Goal: Task Accomplishment & Management: Complete application form

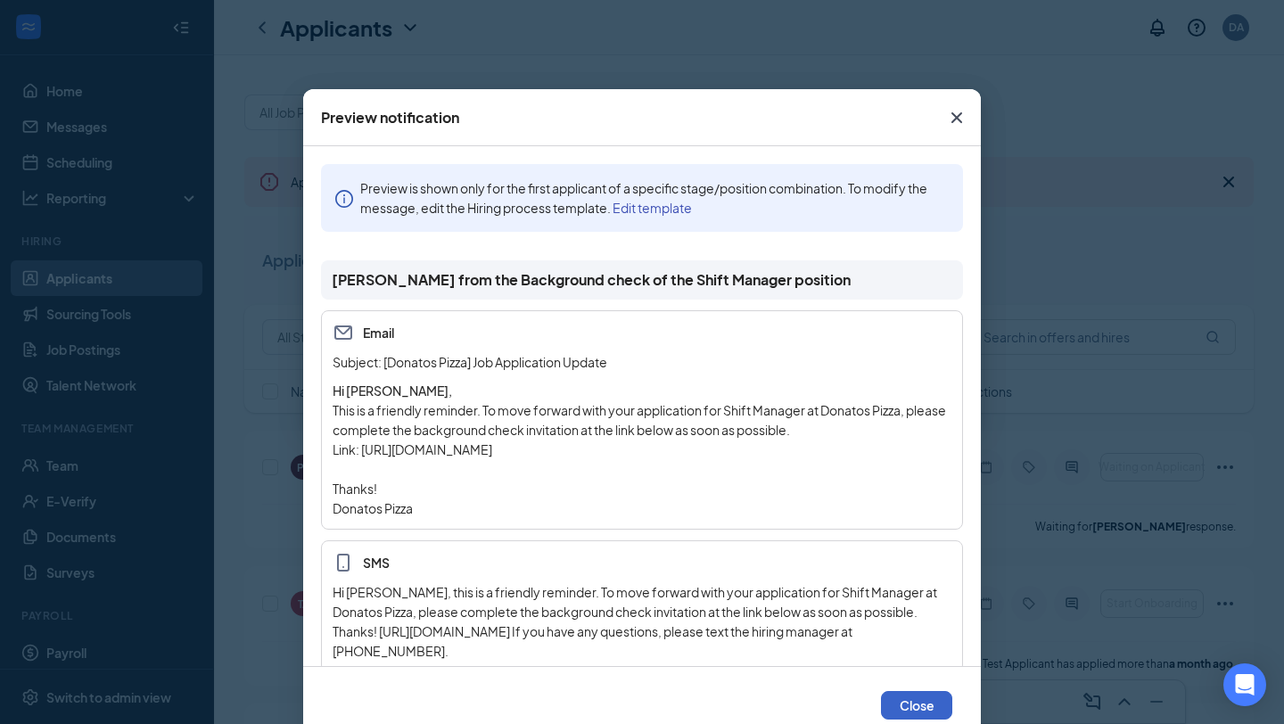
click at [927, 698] on button "Close" at bounding box center [916, 705] width 71 height 29
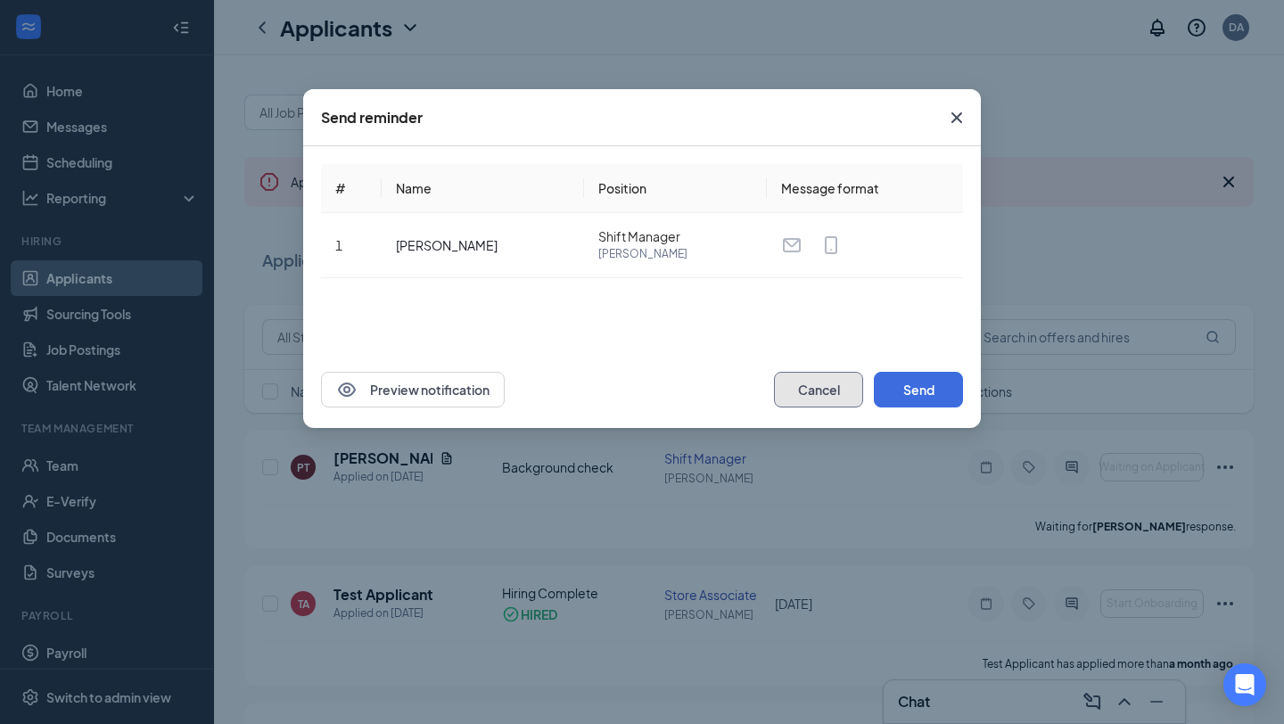
click at [846, 388] on button "Cancel" at bounding box center [818, 390] width 89 height 36
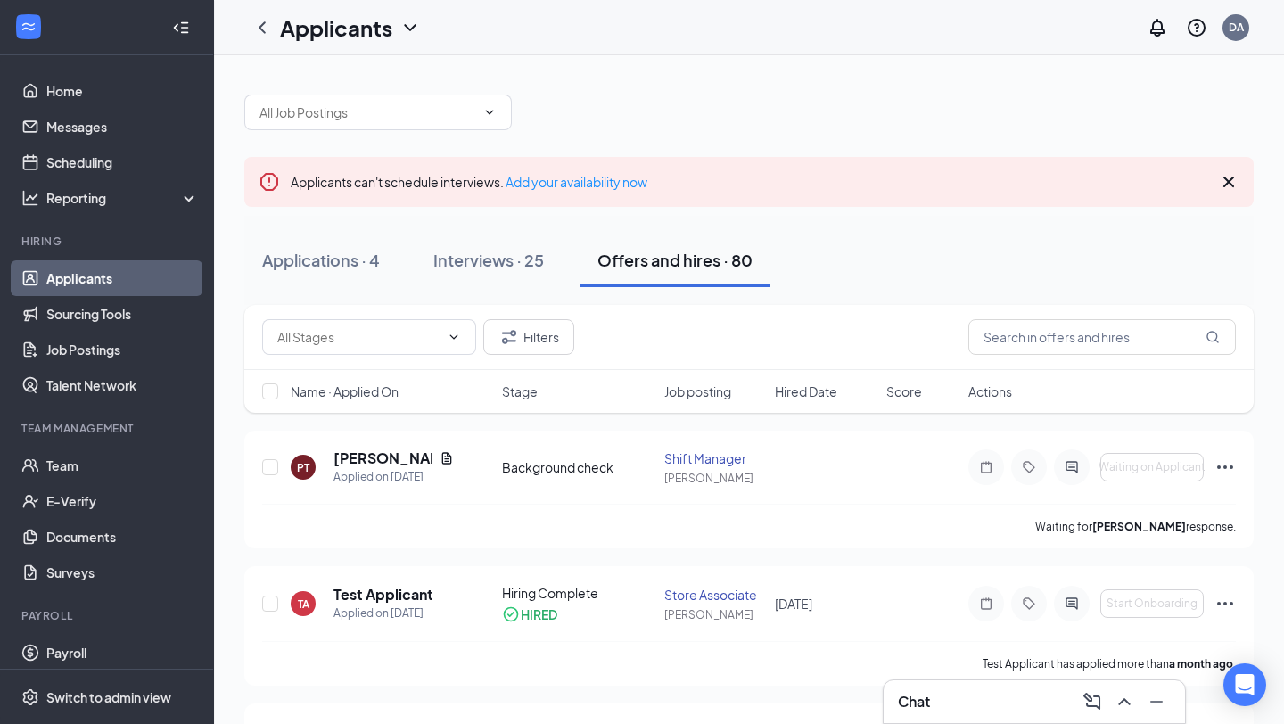
click at [105, 280] on link "Applicants" at bounding box center [122, 278] width 153 height 36
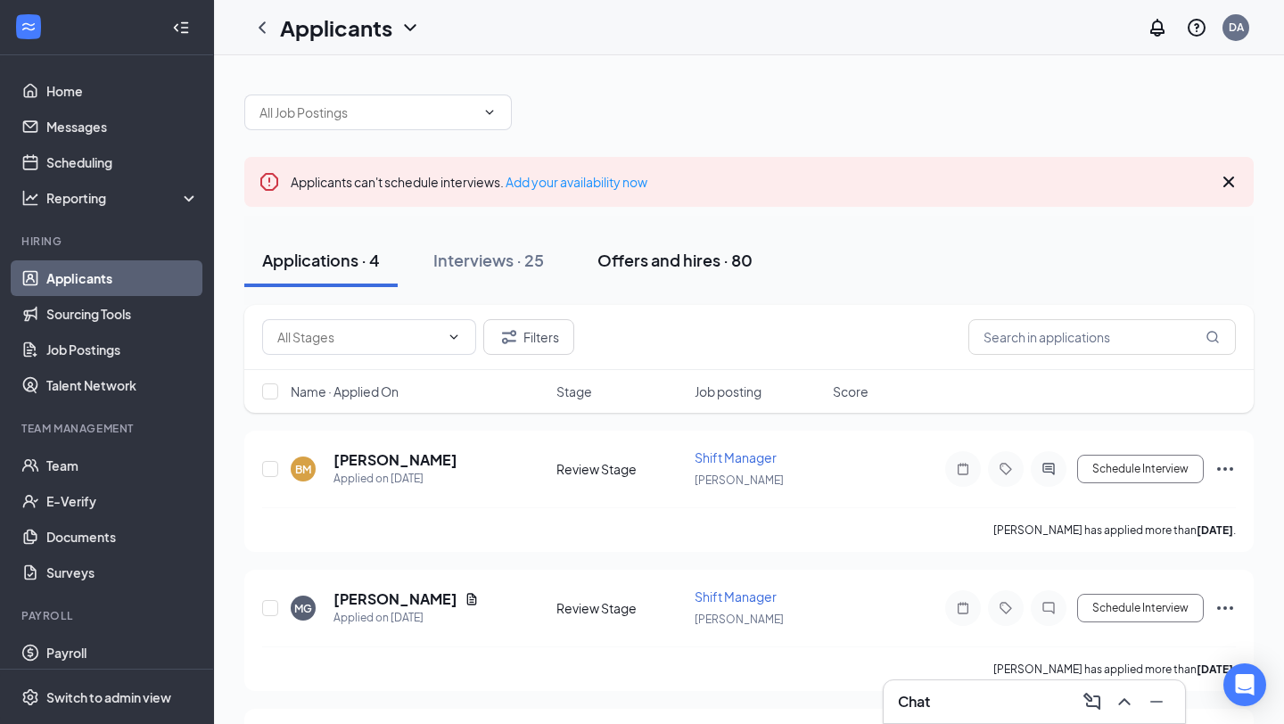
click at [653, 259] on div "Offers and hires · 80" at bounding box center [675, 260] width 155 height 22
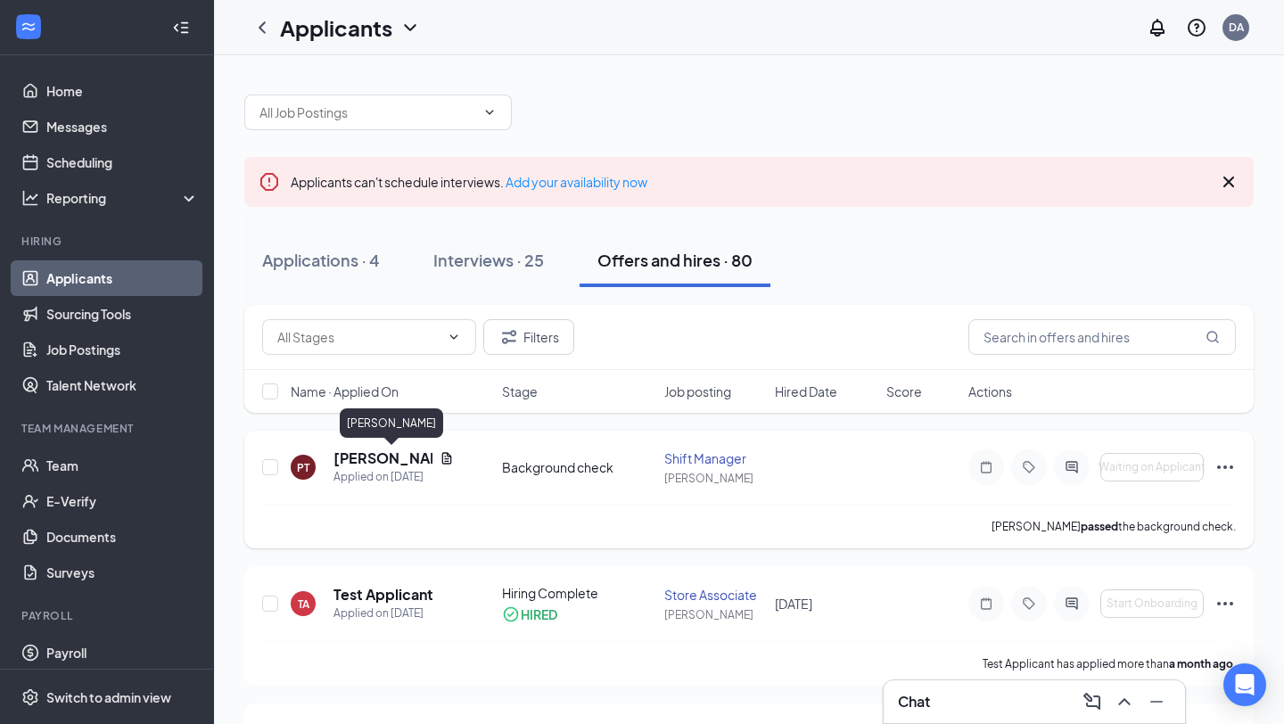
click at [386, 464] on h5 "[PERSON_NAME]" at bounding box center [383, 459] width 99 height 20
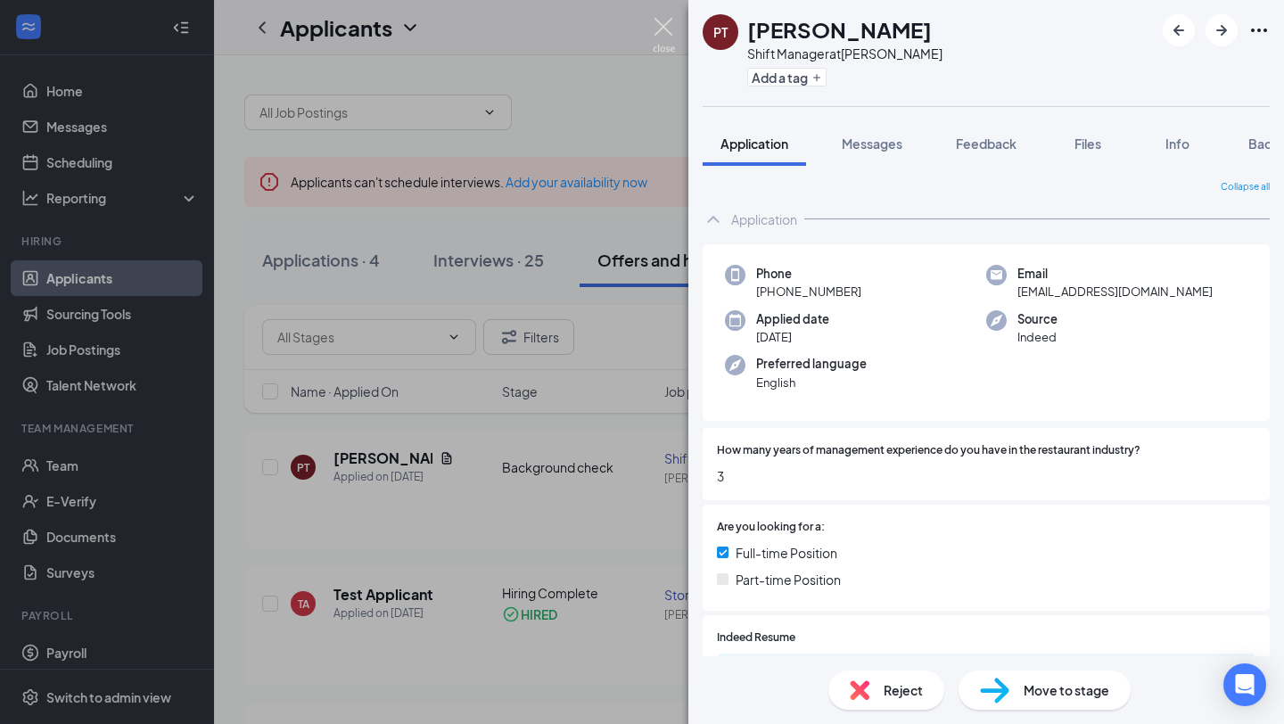
click at [667, 30] on img at bounding box center [664, 35] width 22 height 35
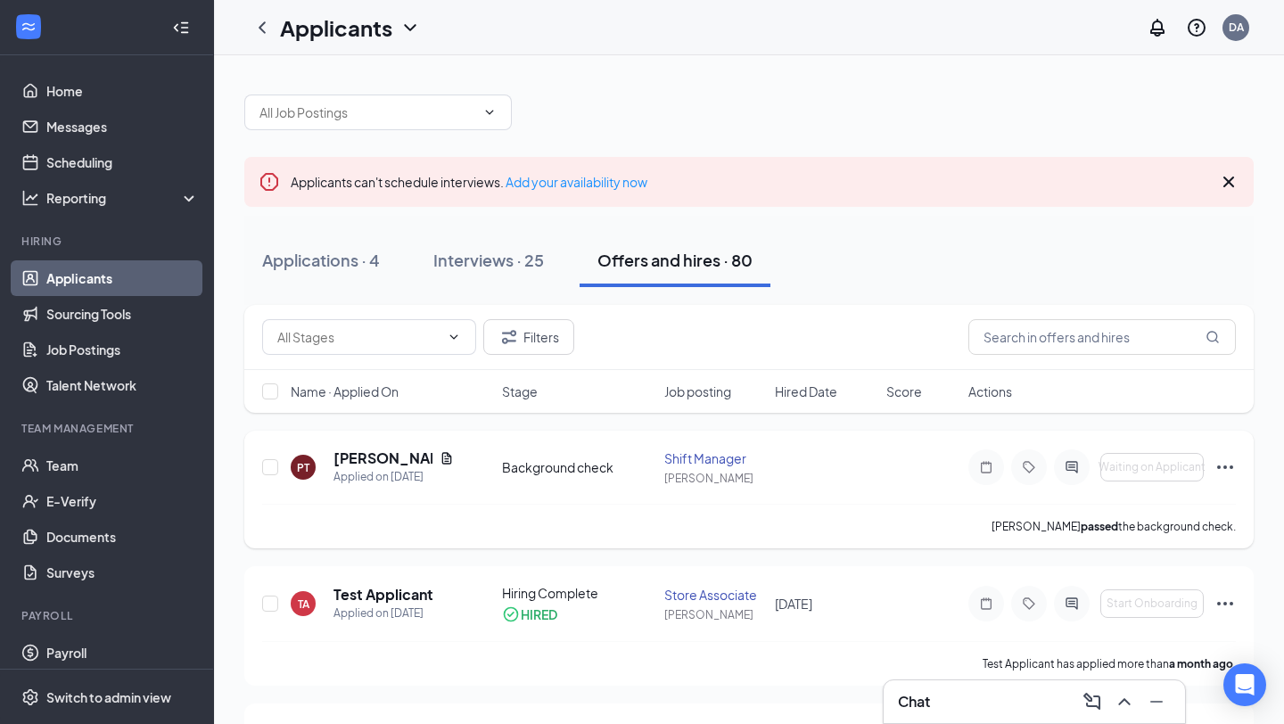
click at [1224, 459] on icon "Ellipses" at bounding box center [1225, 467] width 21 height 21
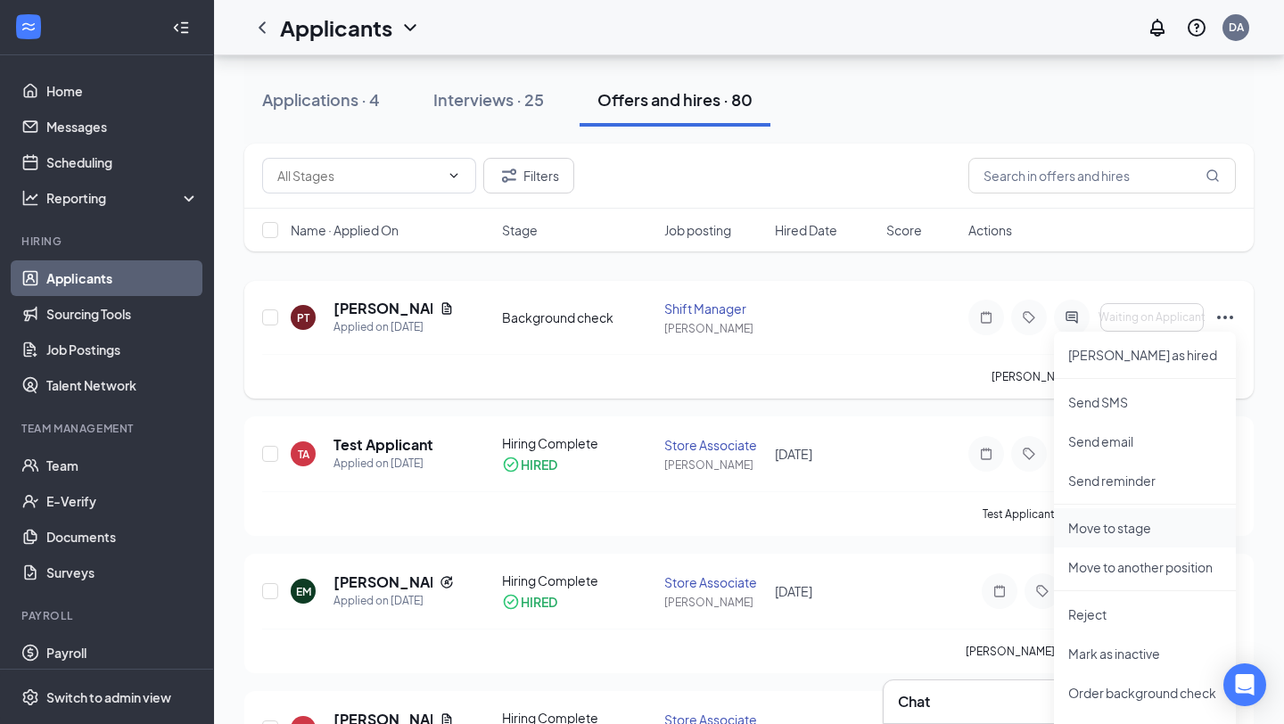
scroll to position [179, 0]
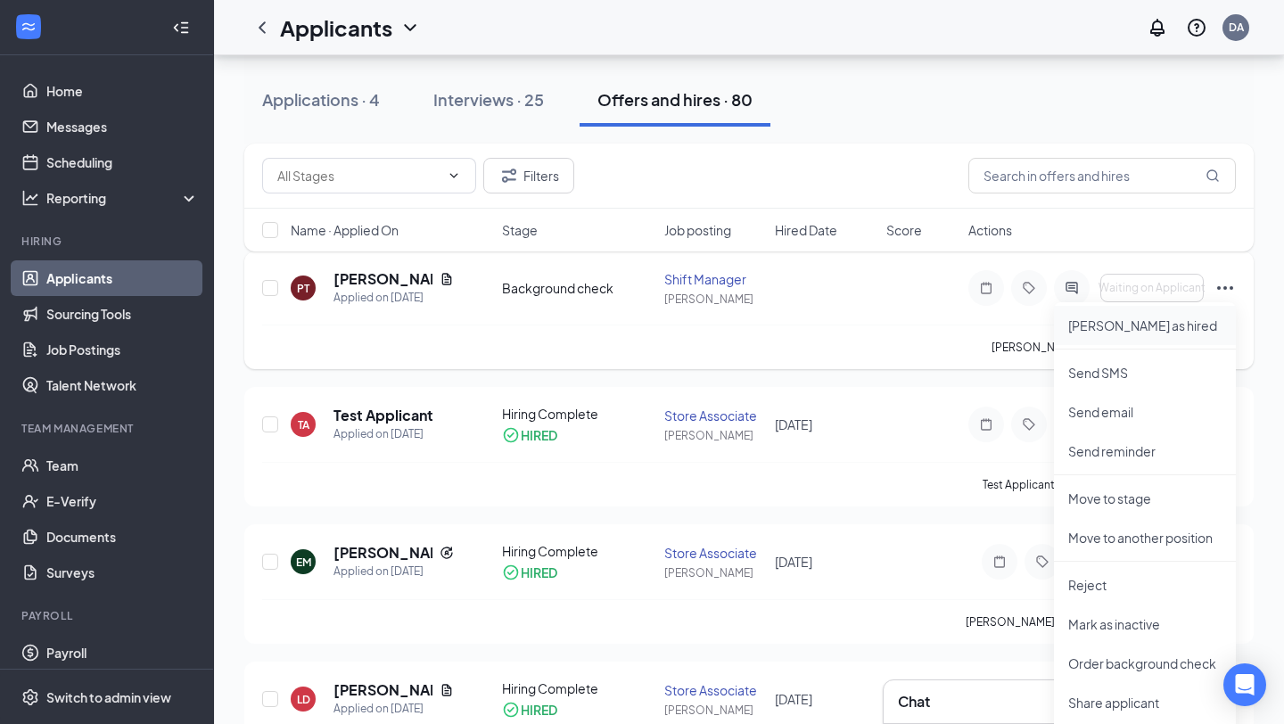
click at [1108, 323] on p "Mark as hired" at bounding box center [1145, 326] width 153 height 18
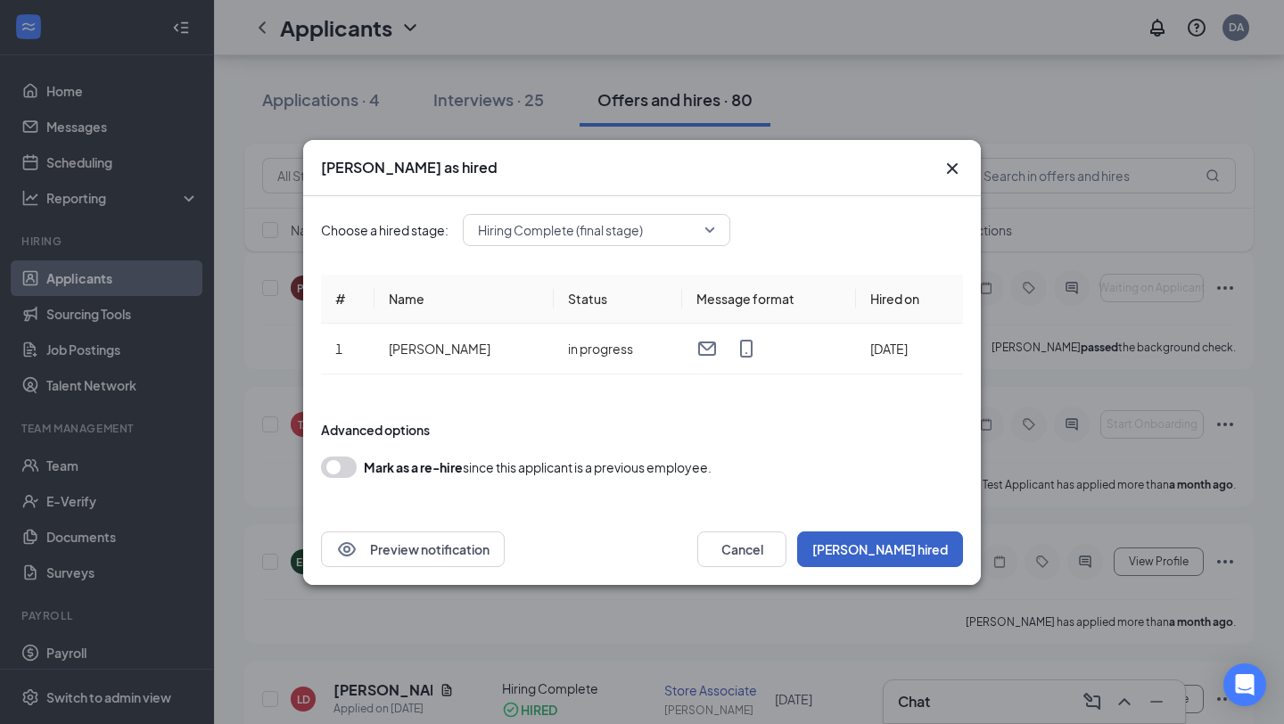
click at [908, 554] on button "Mark hired" at bounding box center [880, 550] width 166 height 36
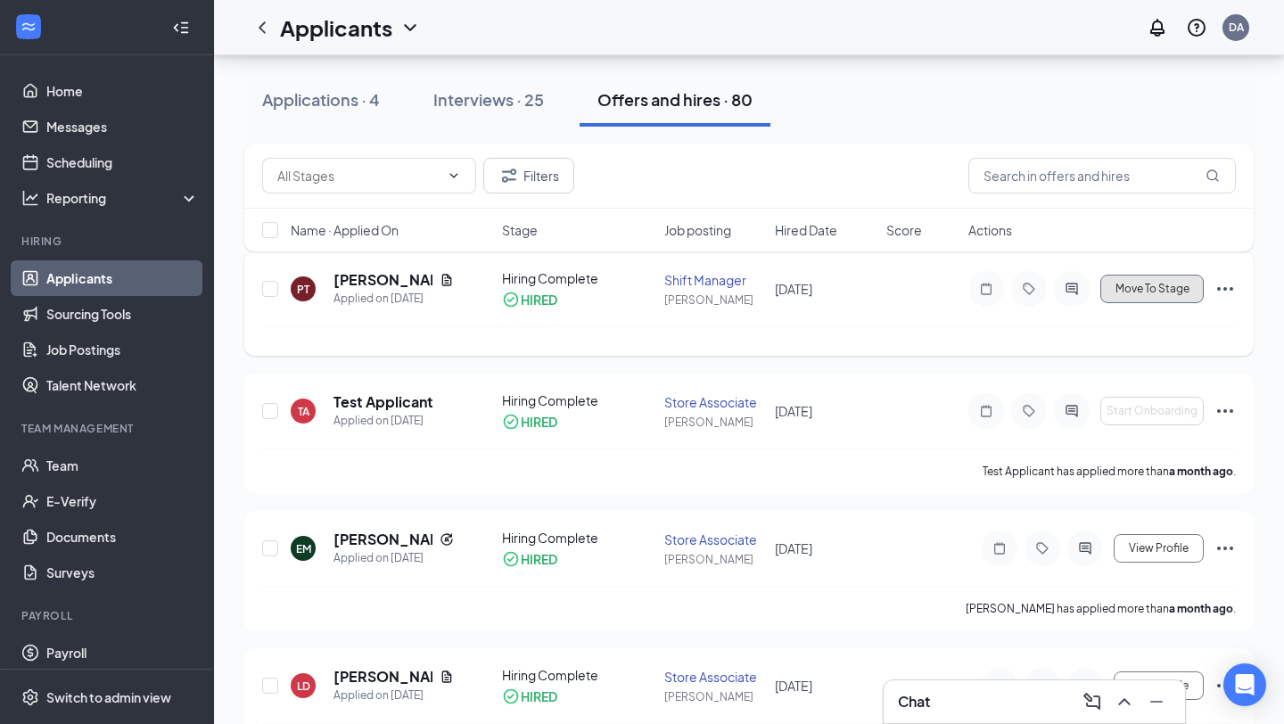
click at [1188, 285] on span "Move To Stage" at bounding box center [1153, 289] width 74 height 12
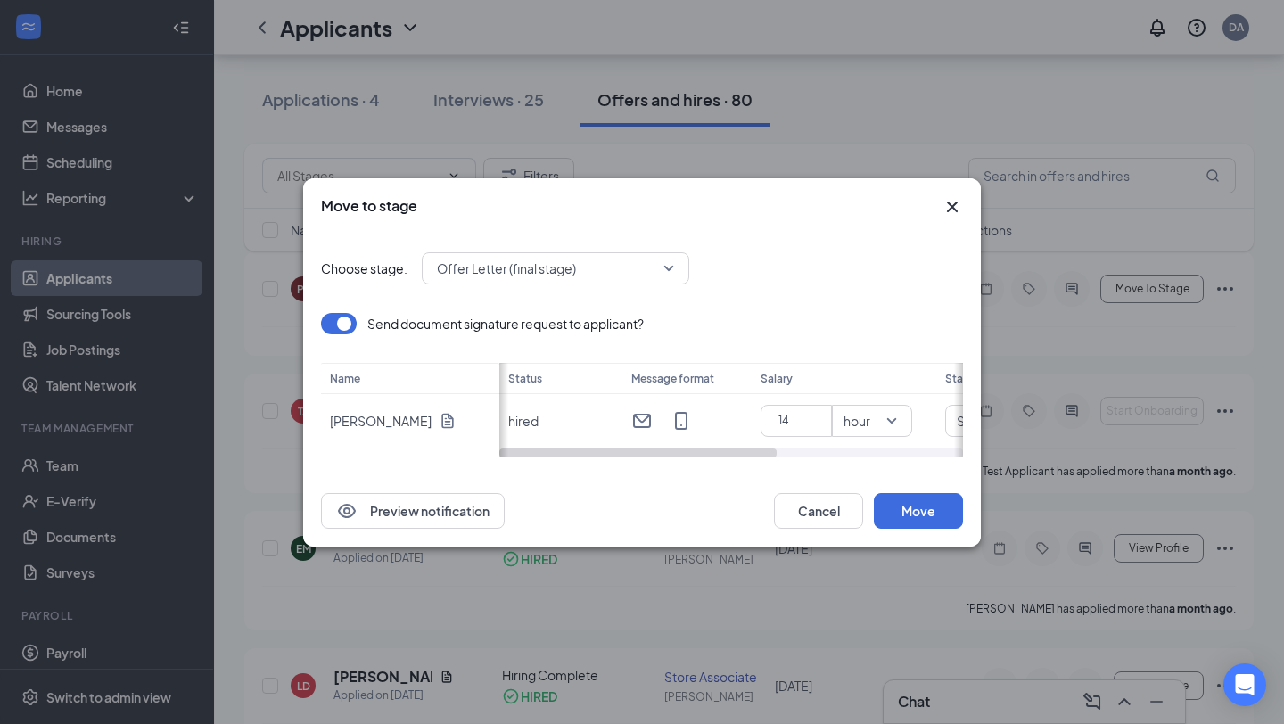
click at [618, 277] on span "Offer Letter (final stage)" at bounding box center [547, 268] width 221 height 27
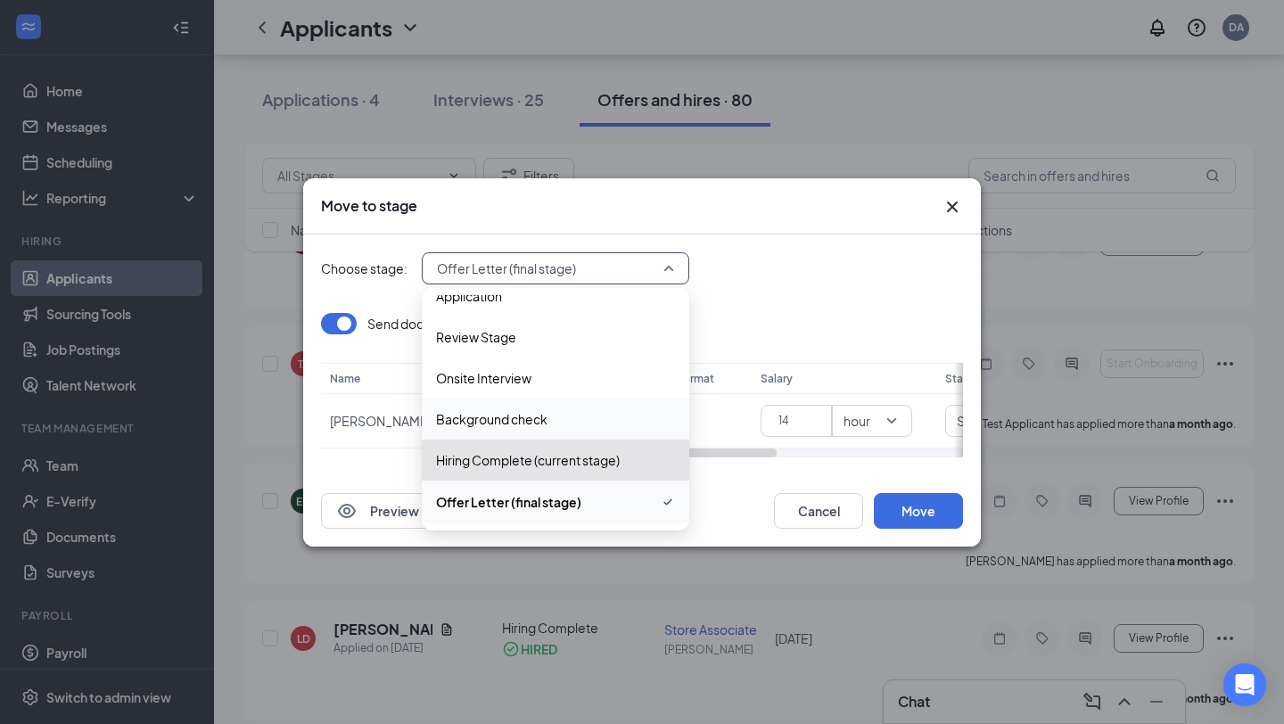
scroll to position [234, 0]
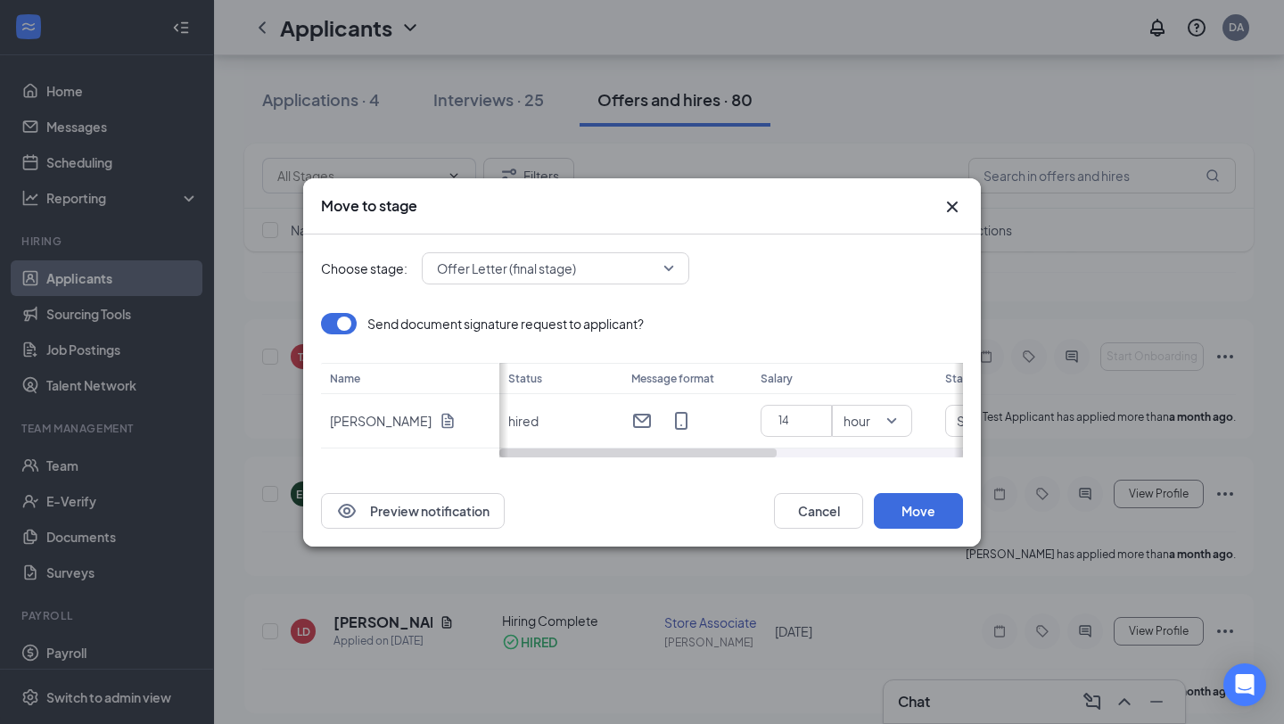
click at [747, 314] on div "Send document signature request to applicant?" at bounding box center [642, 323] width 642 height 21
click at [920, 507] on button "Move" at bounding box center [918, 511] width 89 height 36
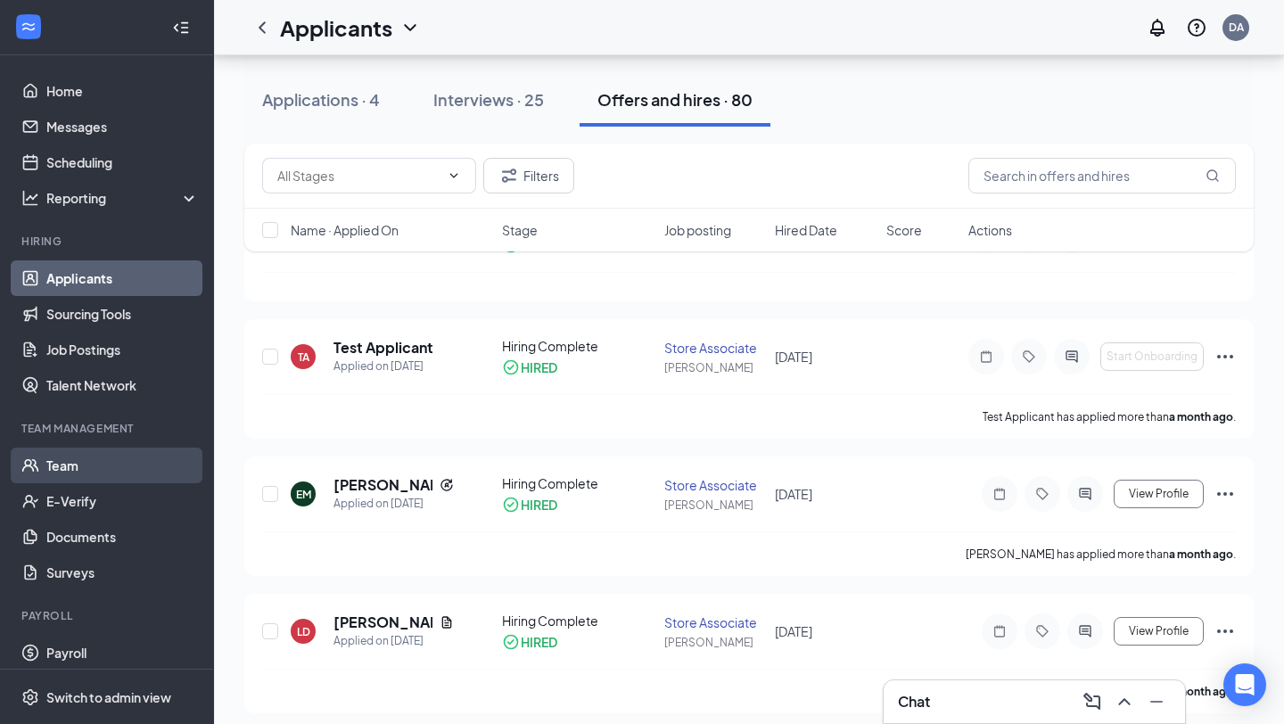
click at [84, 464] on link "Team" at bounding box center [122, 466] width 153 height 36
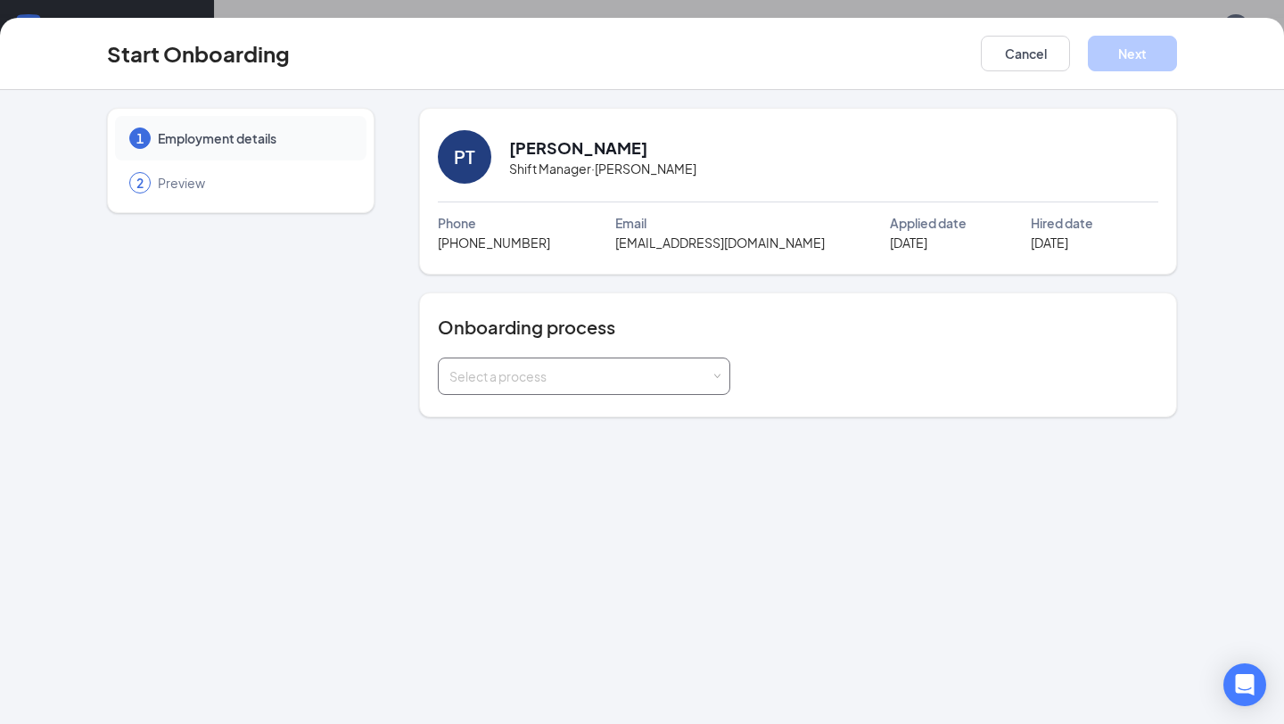
click at [658, 387] on div "Select a process" at bounding box center [584, 377] width 269 height 36
click at [551, 433] on div "1 Employment details 2 Preview PT Preston Toner Shift Manager · Allen Phone (21…" at bounding box center [642, 407] width 1284 height 634
click at [576, 417] on div "Onboarding process Select a process" at bounding box center [798, 355] width 758 height 125
click at [612, 384] on div "Select a process" at bounding box center [580, 376] width 261 height 18
click at [590, 414] on span "General Onboarding Process" at bounding box center [530, 414] width 171 height 16
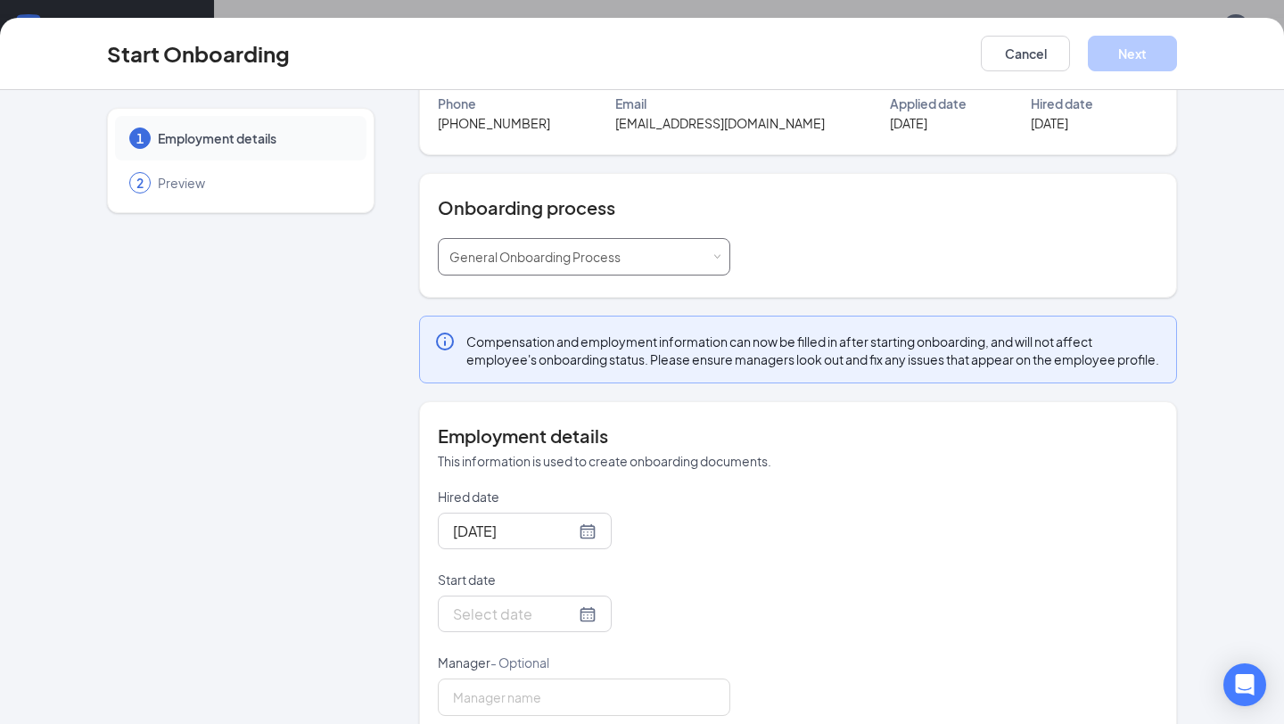
scroll to position [169, 0]
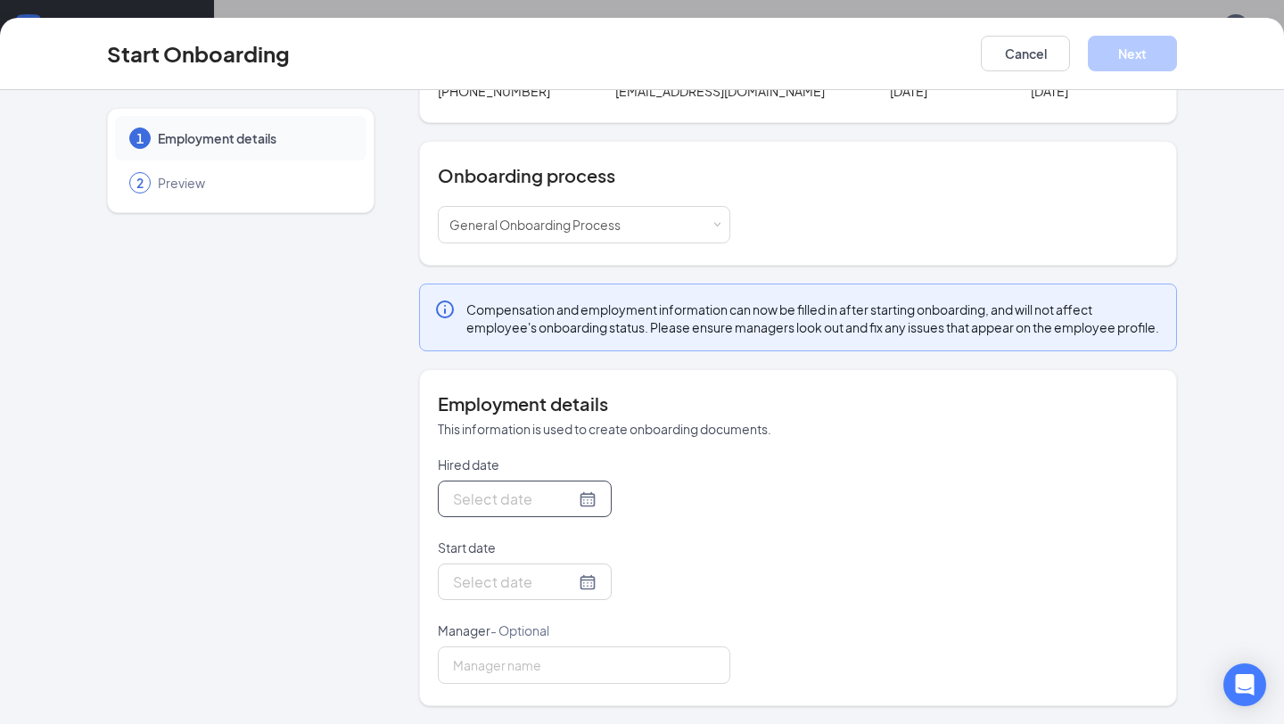
click at [563, 499] on div at bounding box center [525, 499] width 144 height 22
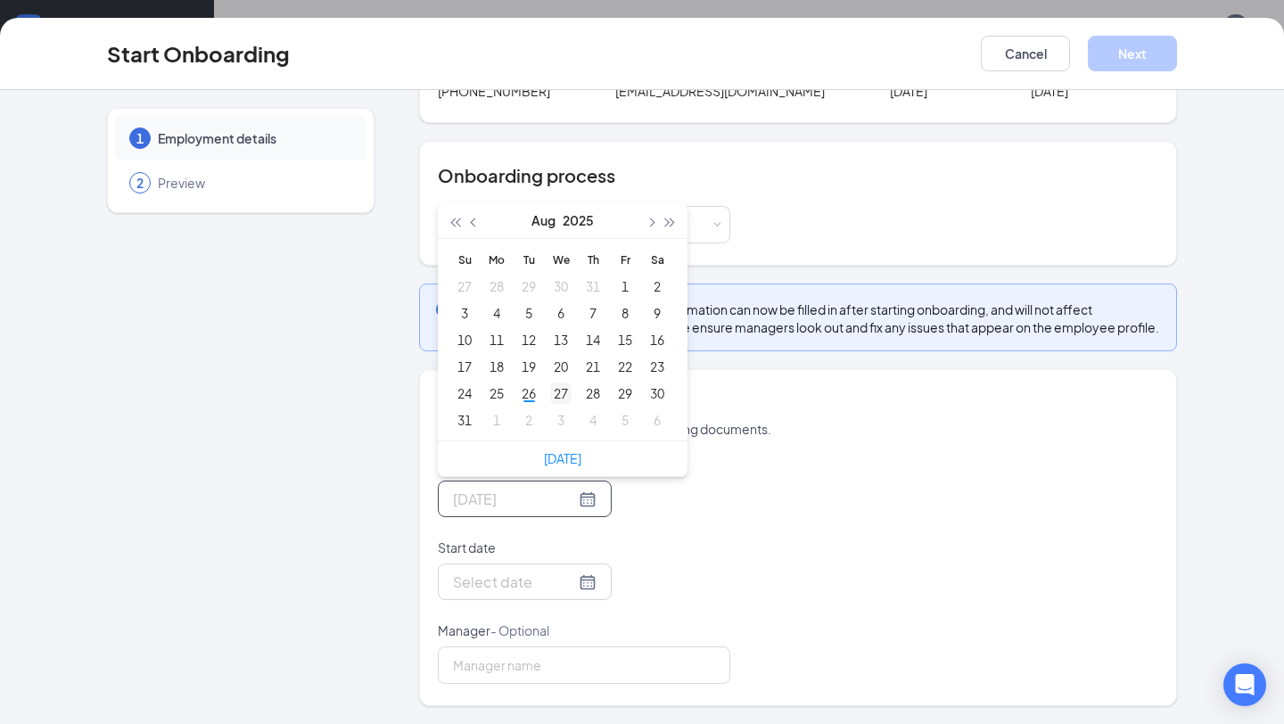
type input "Aug 27, 2025"
click at [559, 396] on div "27" at bounding box center [560, 393] width 21 height 21
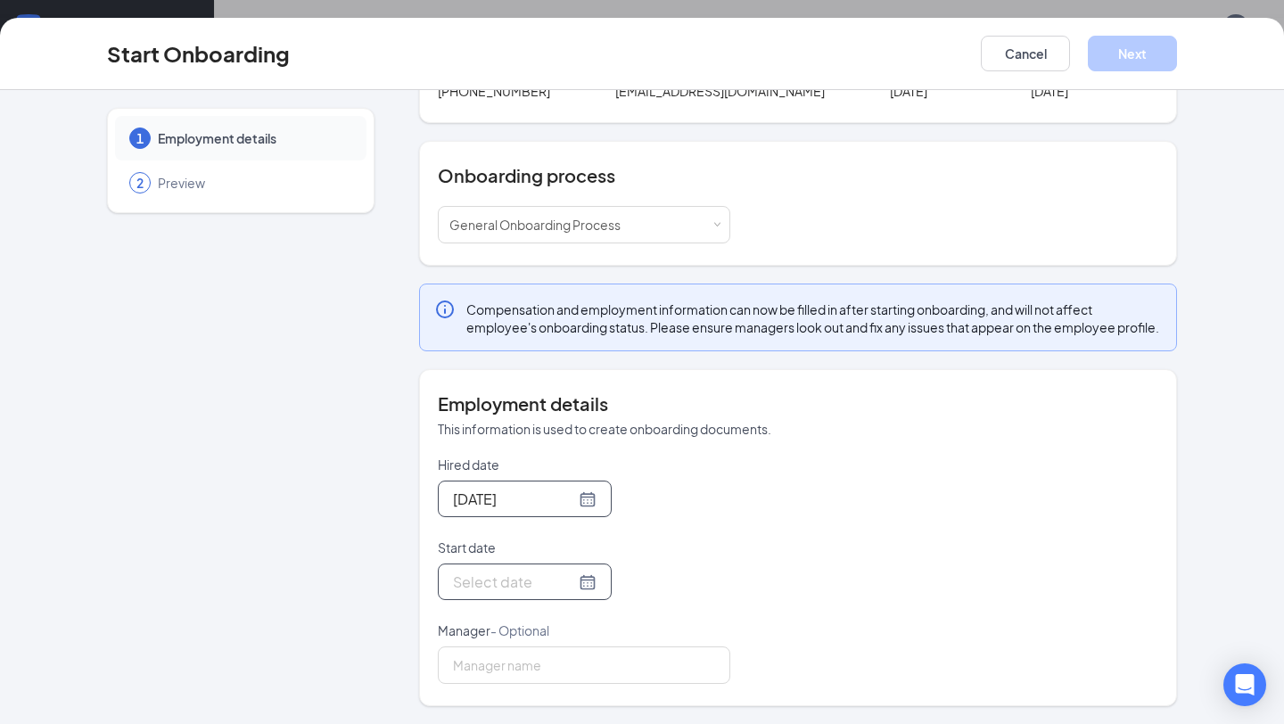
click at [565, 588] on div at bounding box center [525, 582] width 144 height 22
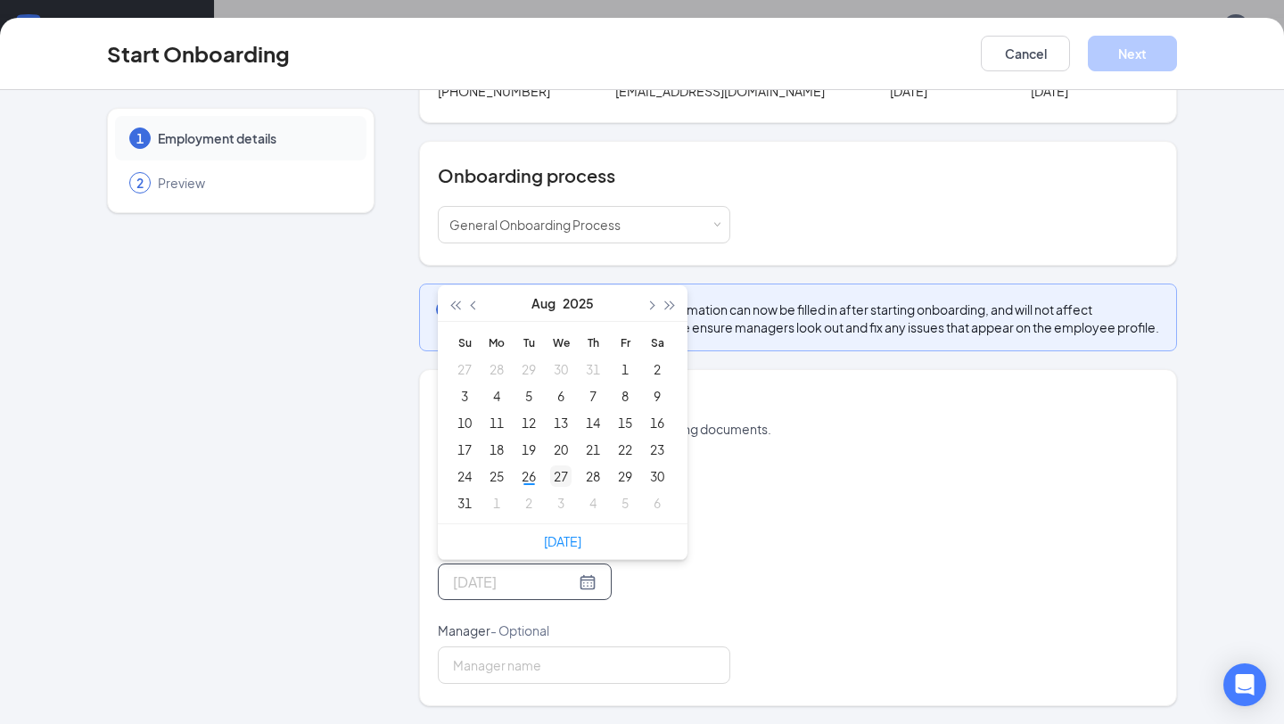
type input "Aug 27, 2025"
click at [562, 475] on div "27" at bounding box center [560, 476] width 21 height 21
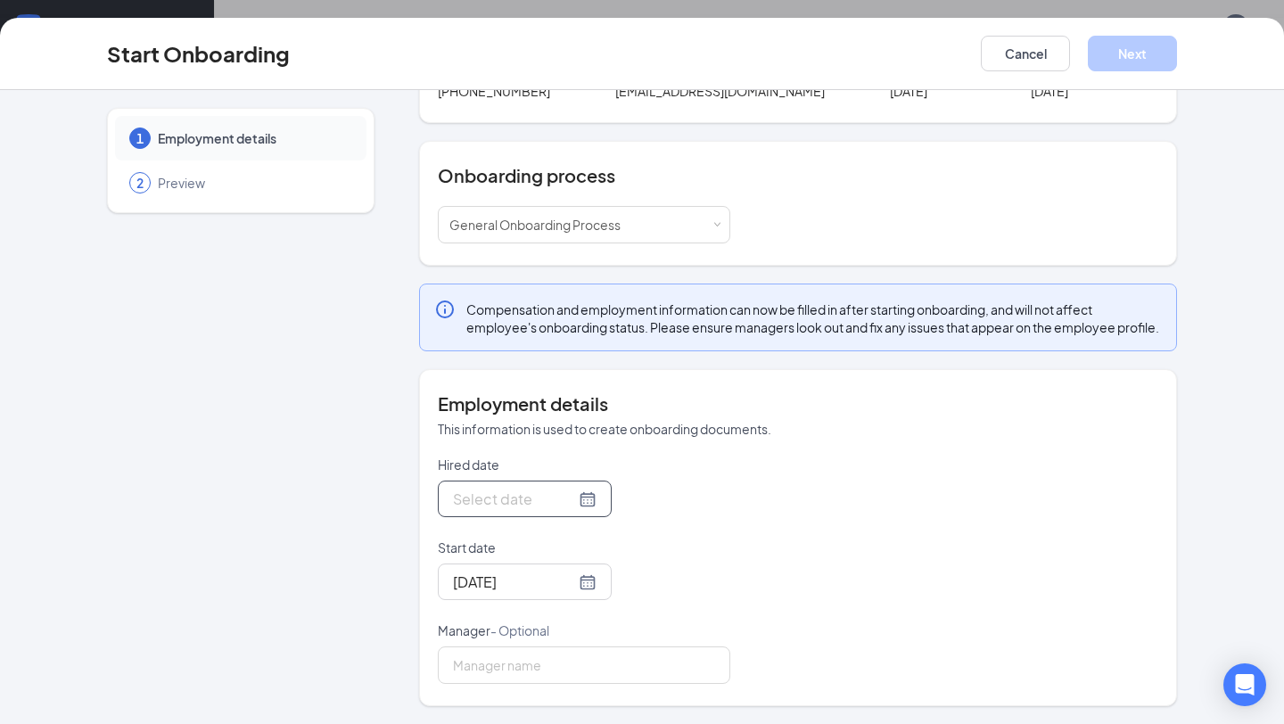
click at [568, 499] on div at bounding box center [525, 499] width 144 height 22
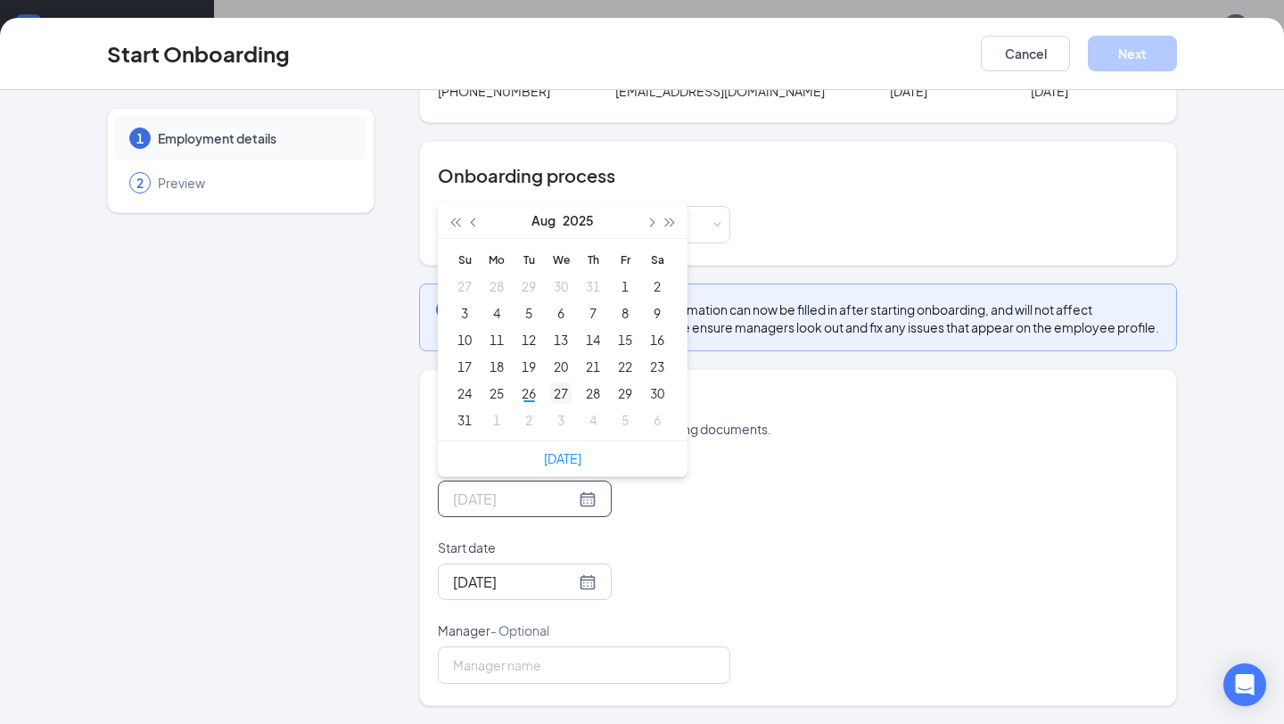
type input "Aug 27, 2025"
click at [558, 386] on div "27" at bounding box center [560, 393] width 21 height 21
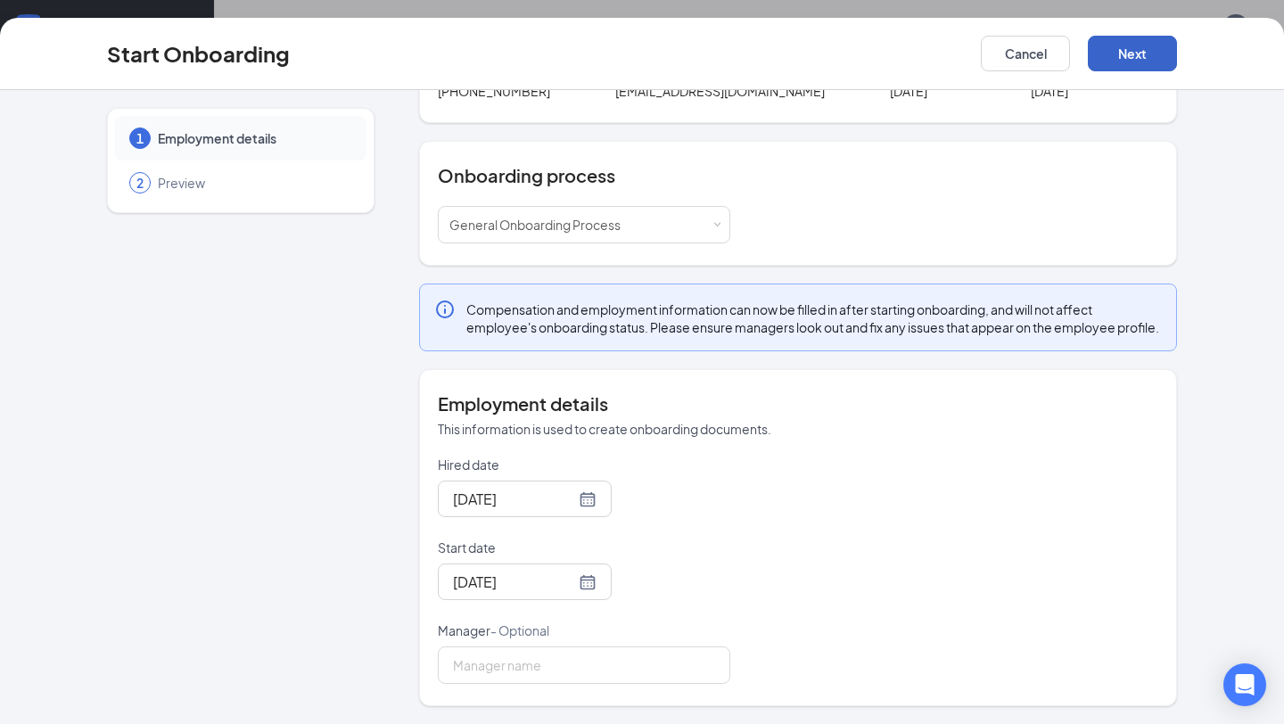
click at [1097, 68] on button "Next" at bounding box center [1132, 54] width 89 height 36
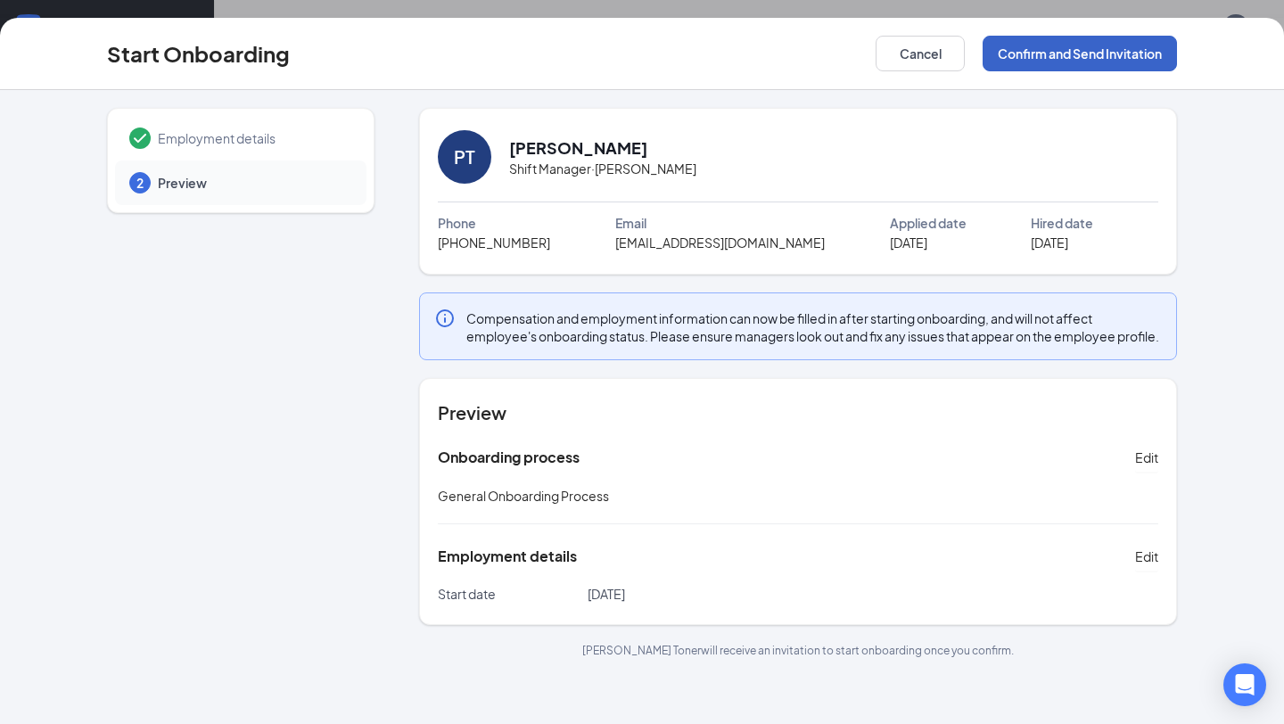
click at [1069, 56] on button "Confirm and Send Invitation" at bounding box center [1080, 54] width 194 height 36
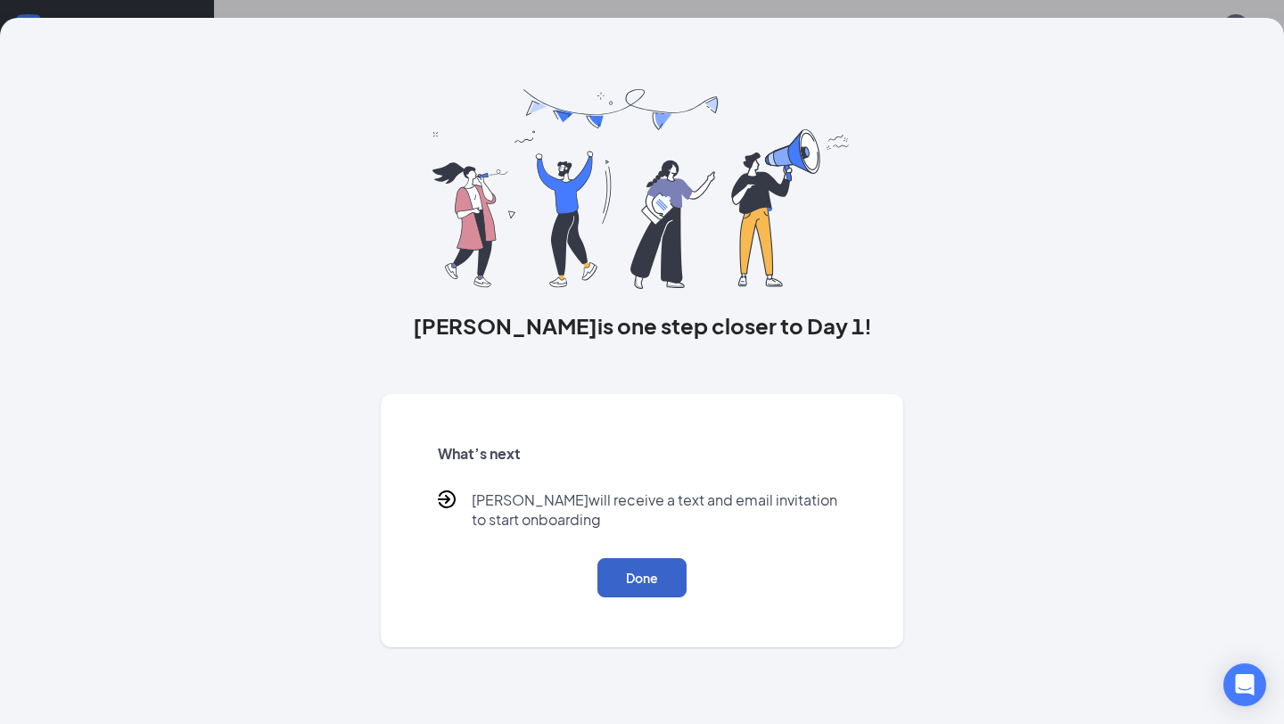
click at [656, 577] on button "Done" at bounding box center [642, 577] width 89 height 39
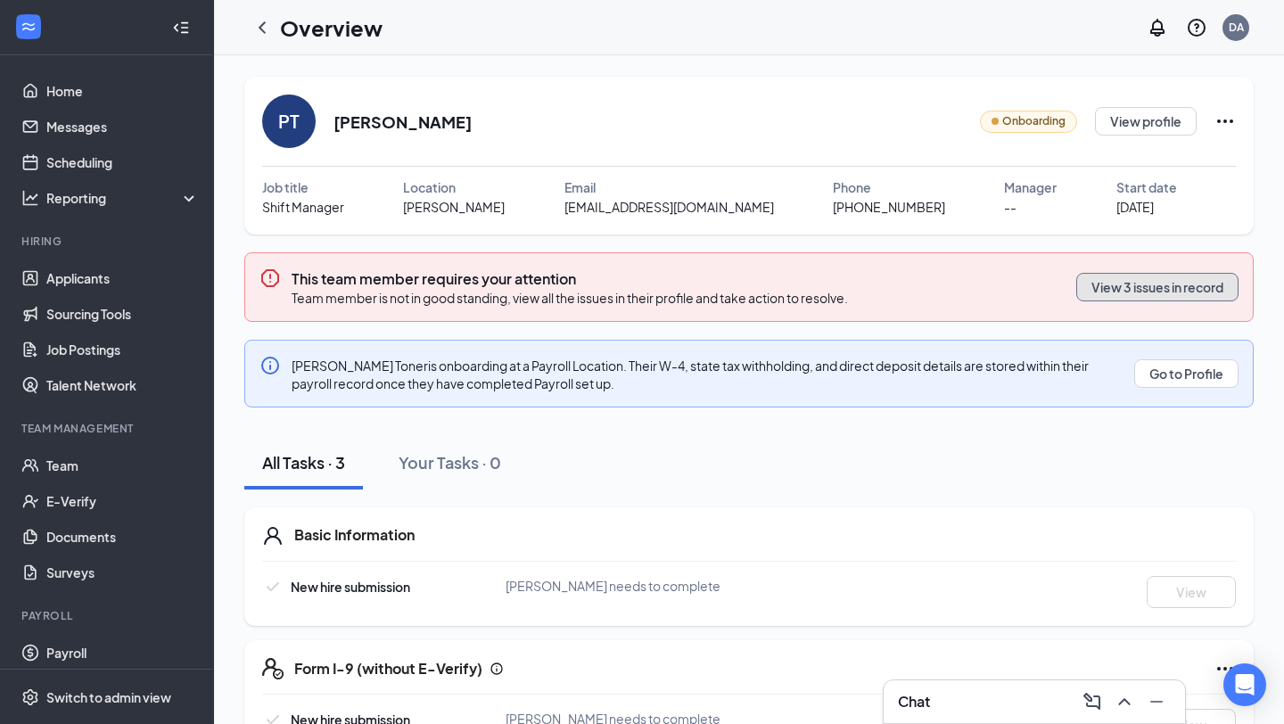
click at [1144, 295] on button "View 3 issues in record" at bounding box center [1158, 287] width 162 height 29
